Goal: Task Accomplishment & Management: Manage account settings

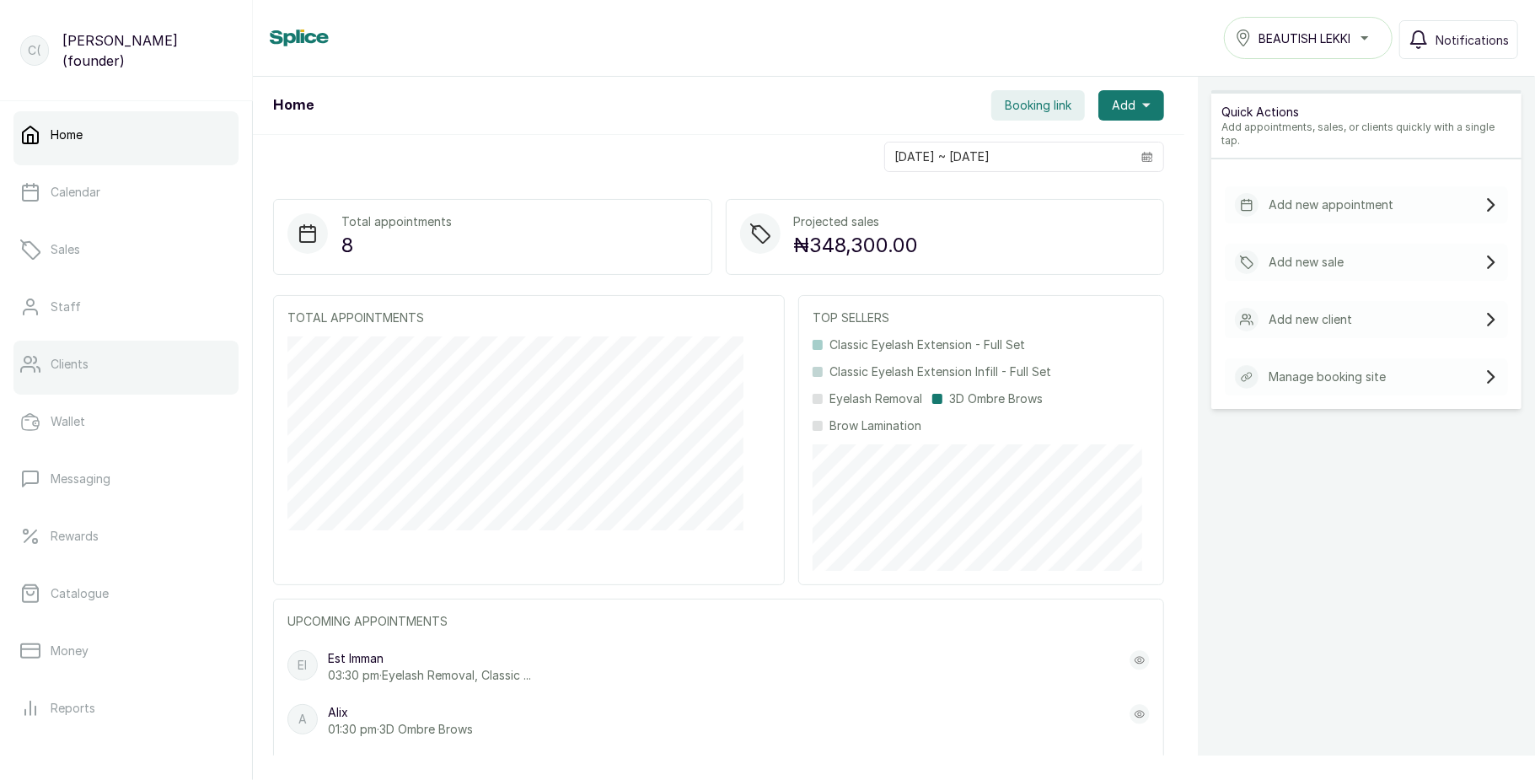
click at [111, 364] on link "Clients" at bounding box center [125, 364] width 225 height 47
click at [85, 358] on p "Clients" at bounding box center [70, 364] width 38 height 17
